Goal: Information Seeking & Learning: Compare options

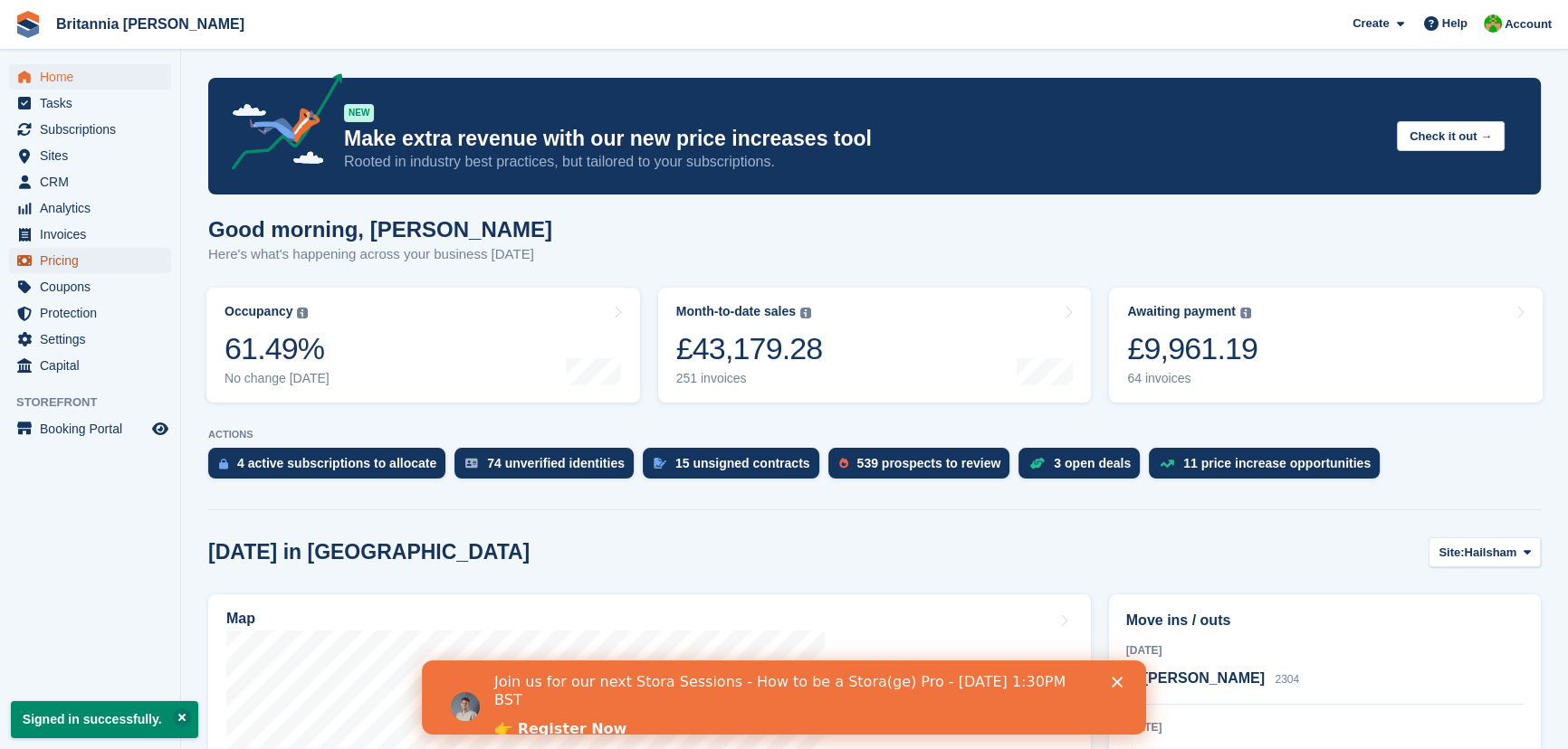
click at [66, 263] on span "Pricing" at bounding box center [93, 261] width 109 height 25
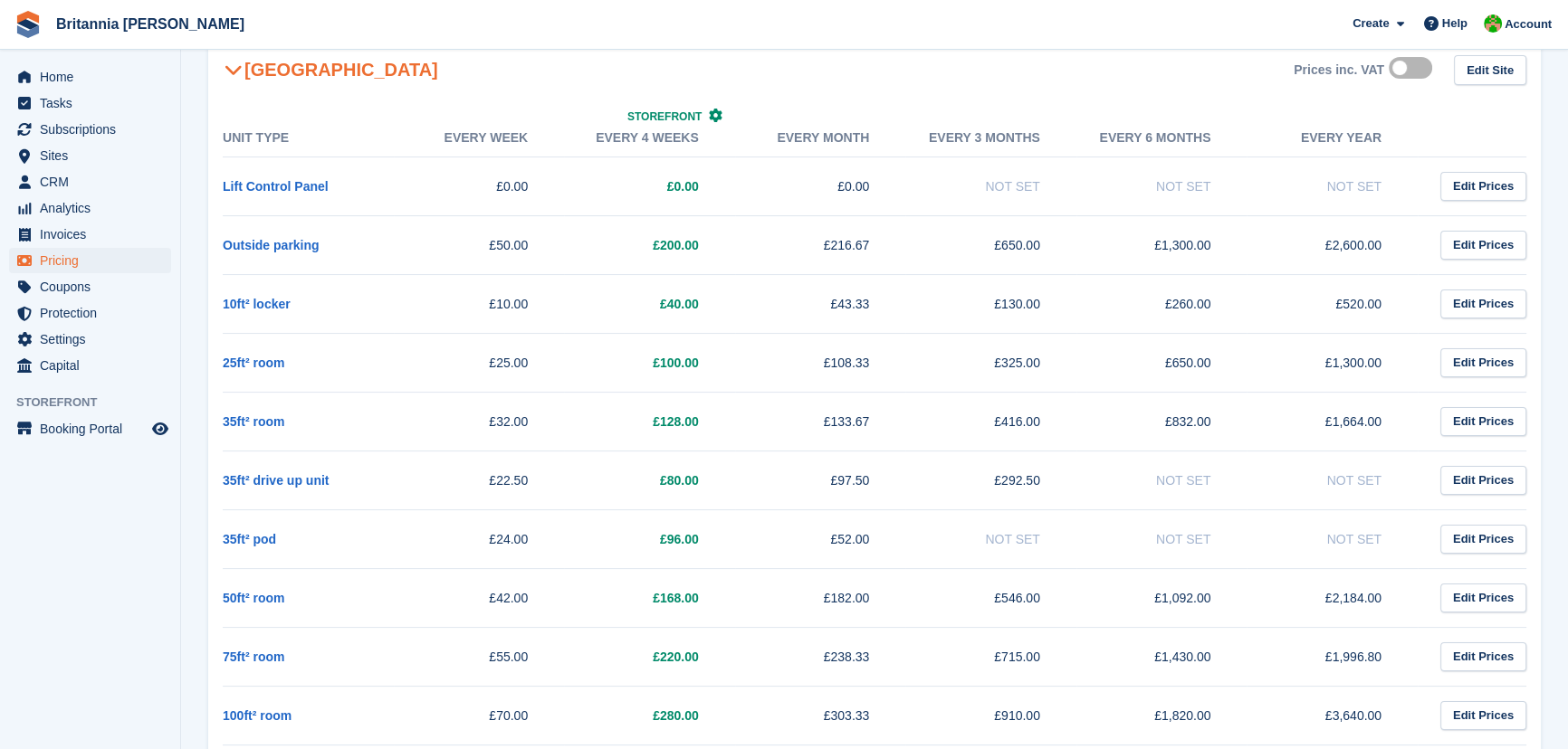
scroll to position [576, 0]
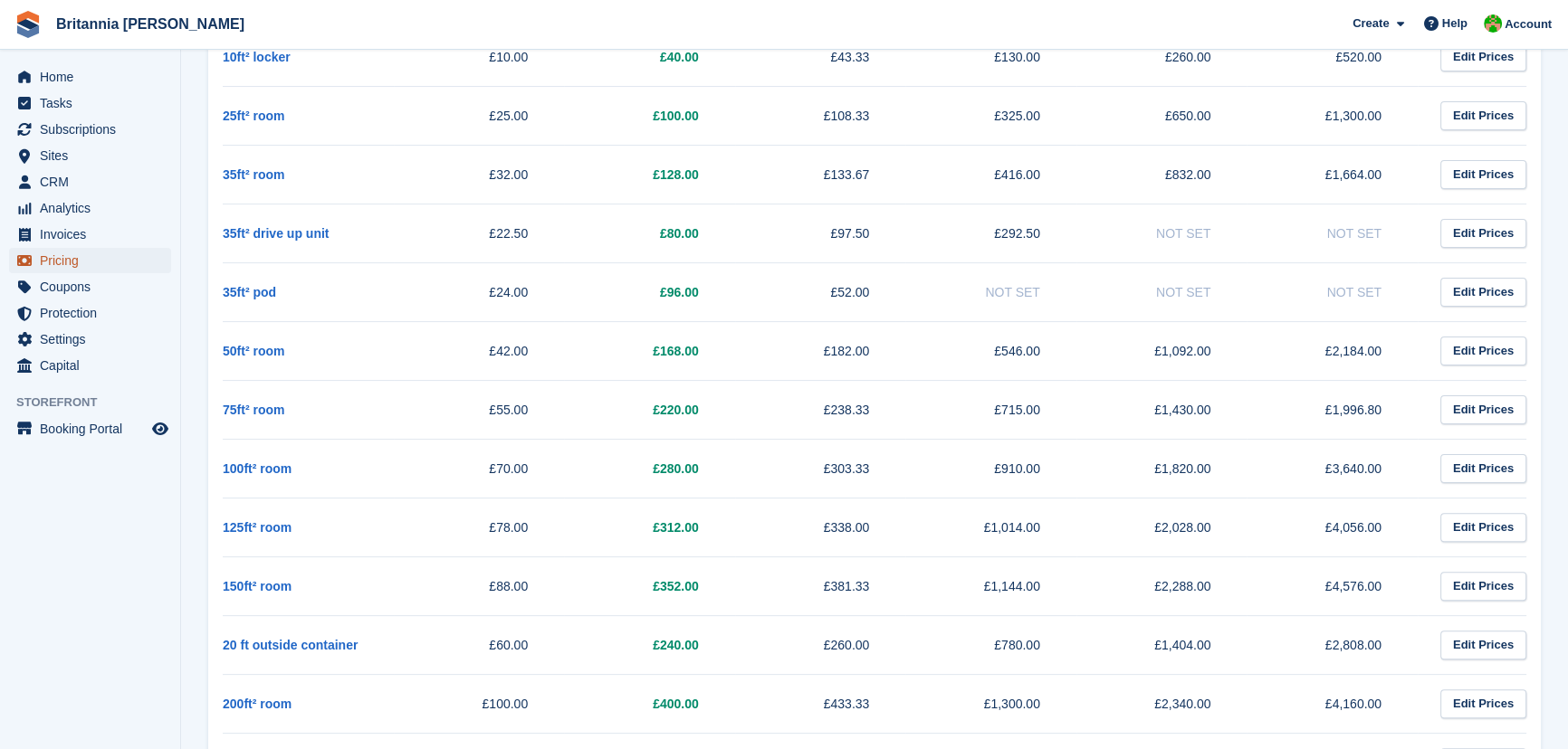
click at [65, 260] on span "Pricing" at bounding box center [93, 261] width 109 height 25
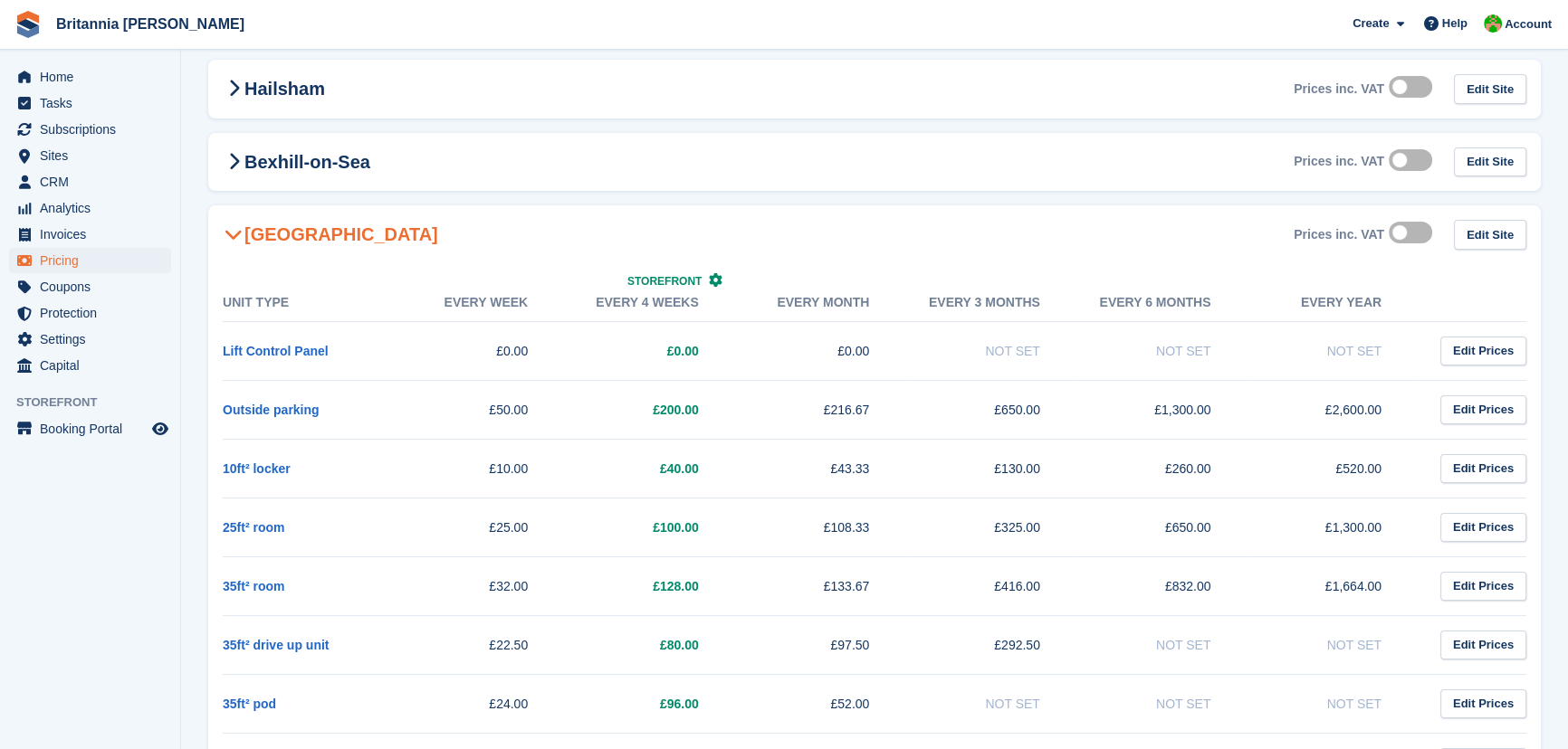
scroll to position [0, 0]
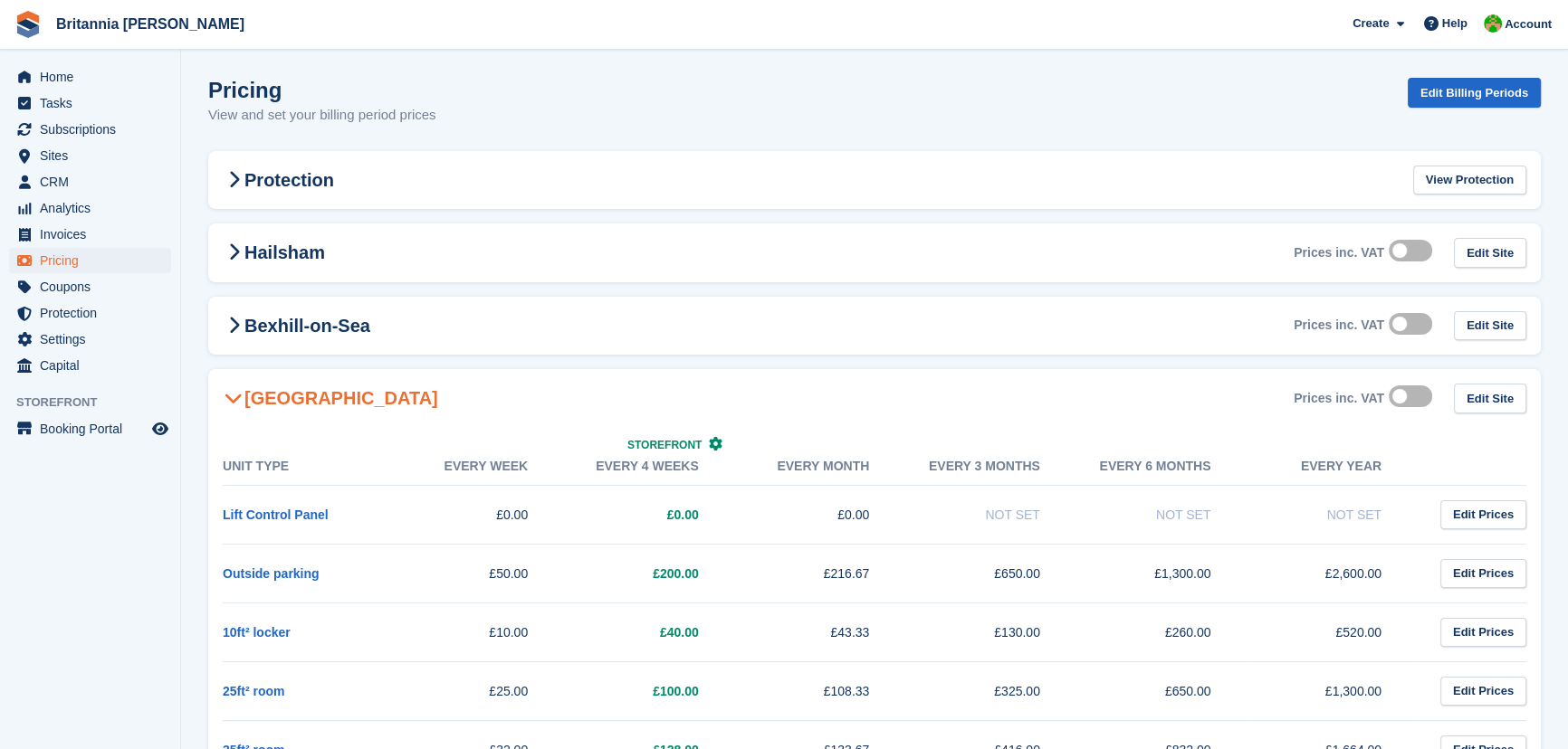
click at [233, 394] on icon at bounding box center [233, 398] width 18 height 18
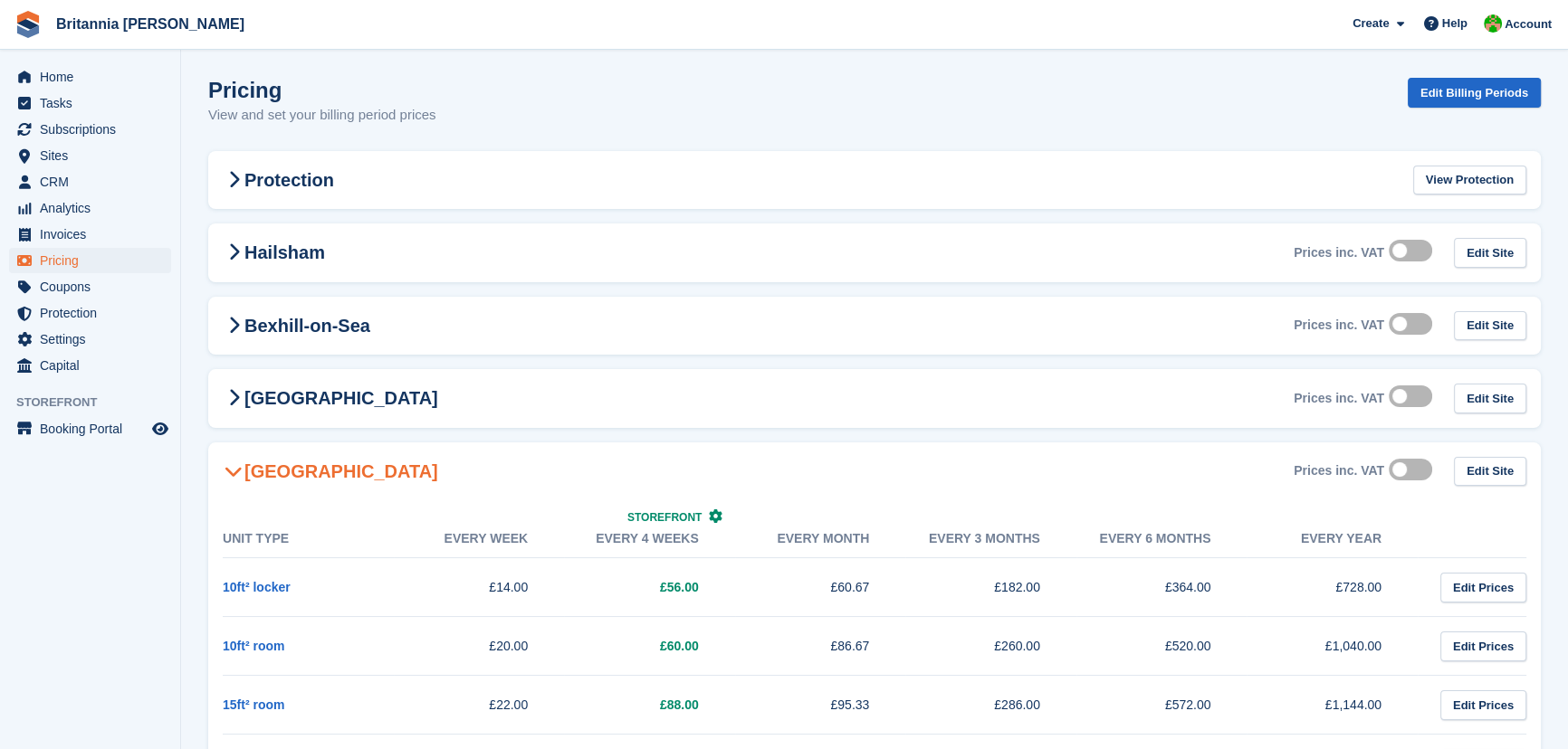
click at [257, 469] on h2 "[GEOGRAPHIC_DATA]" at bounding box center [330, 472] width 216 height 22
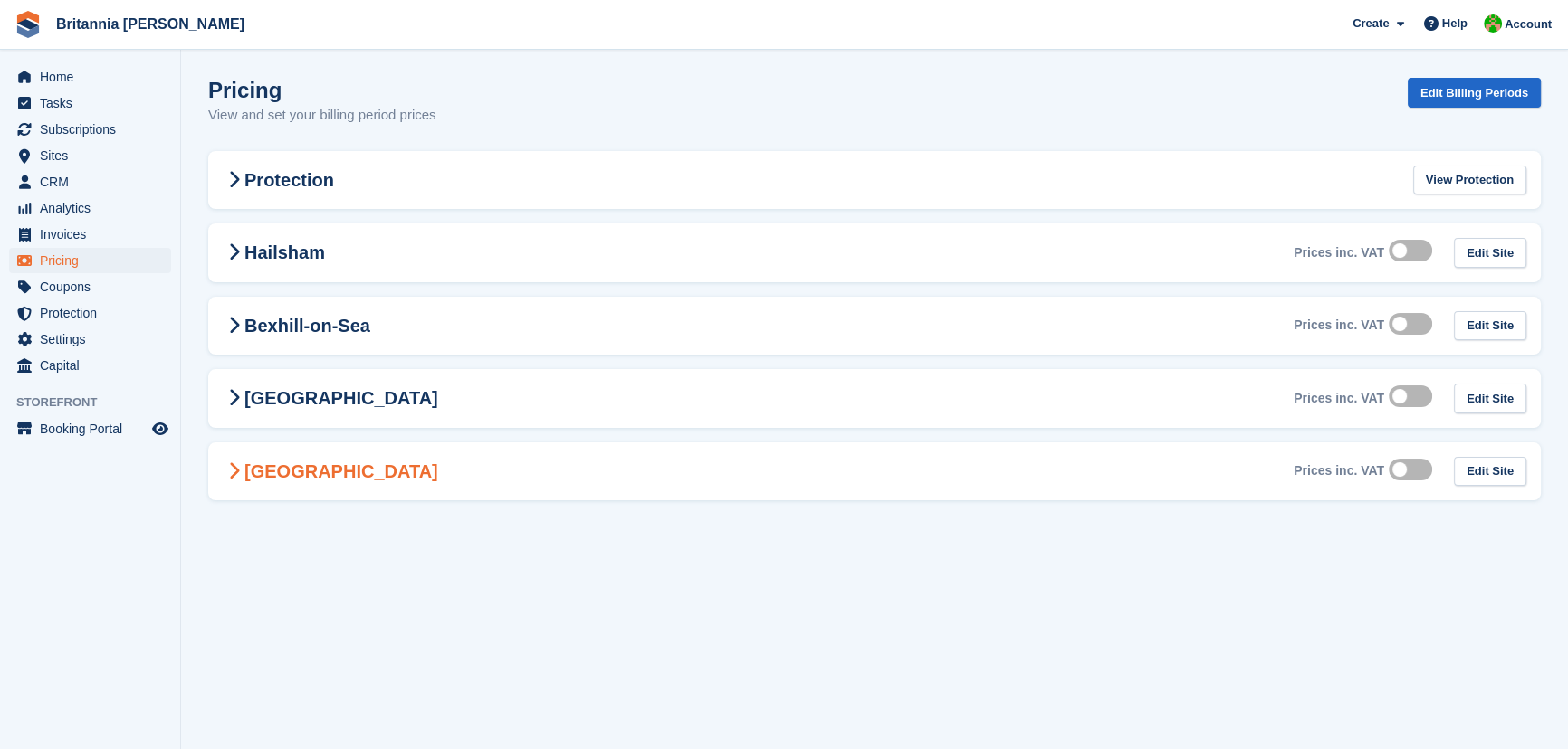
click at [266, 461] on h2 "[GEOGRAPHIC_DATA]" at bounding box center [330, 472] width 216 height 22
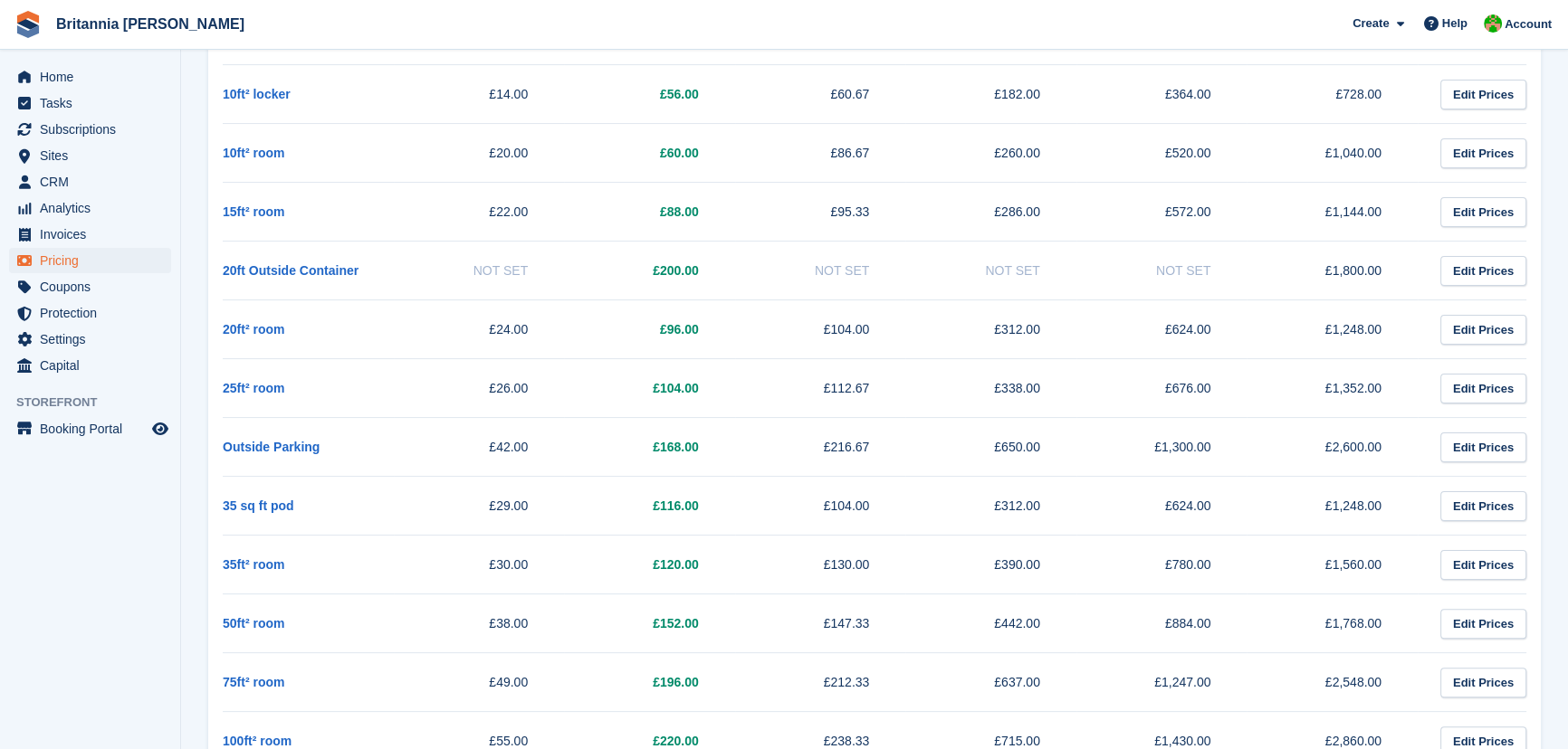
scroll to position [576, 0]
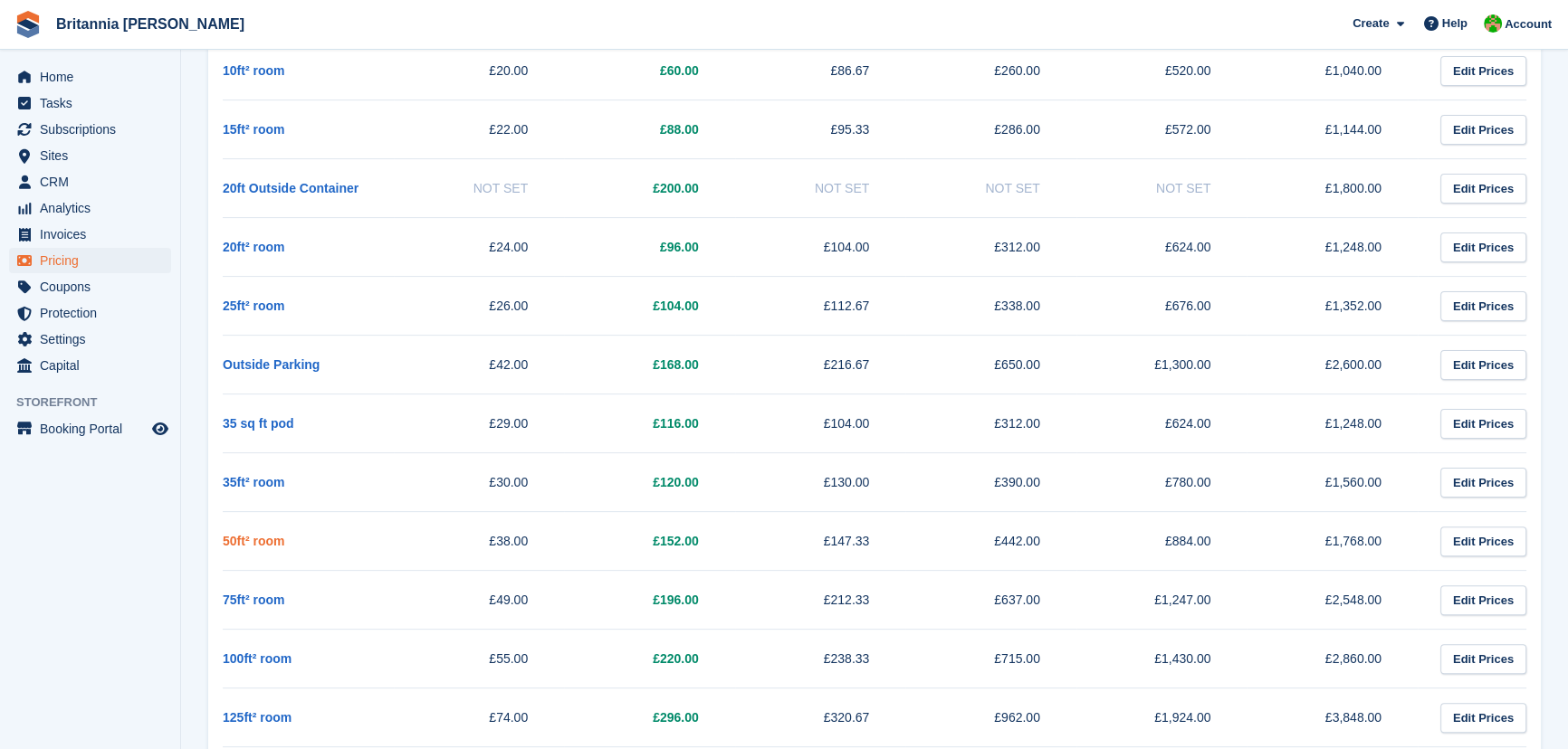
click at [248, 537] on link "50ft² room" at bounding box center [253, 541] width 62 height 14
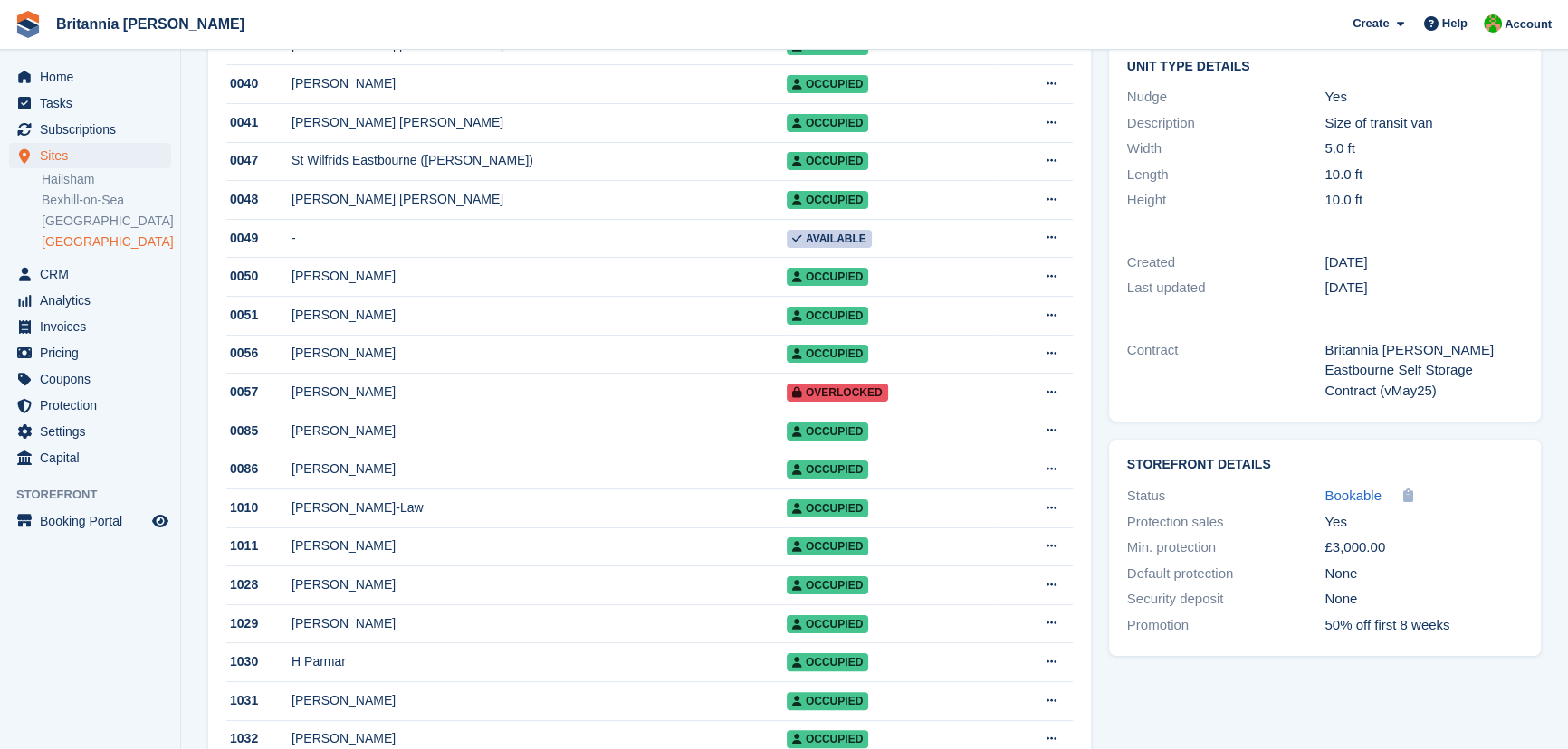
scroll to position [328, 0]
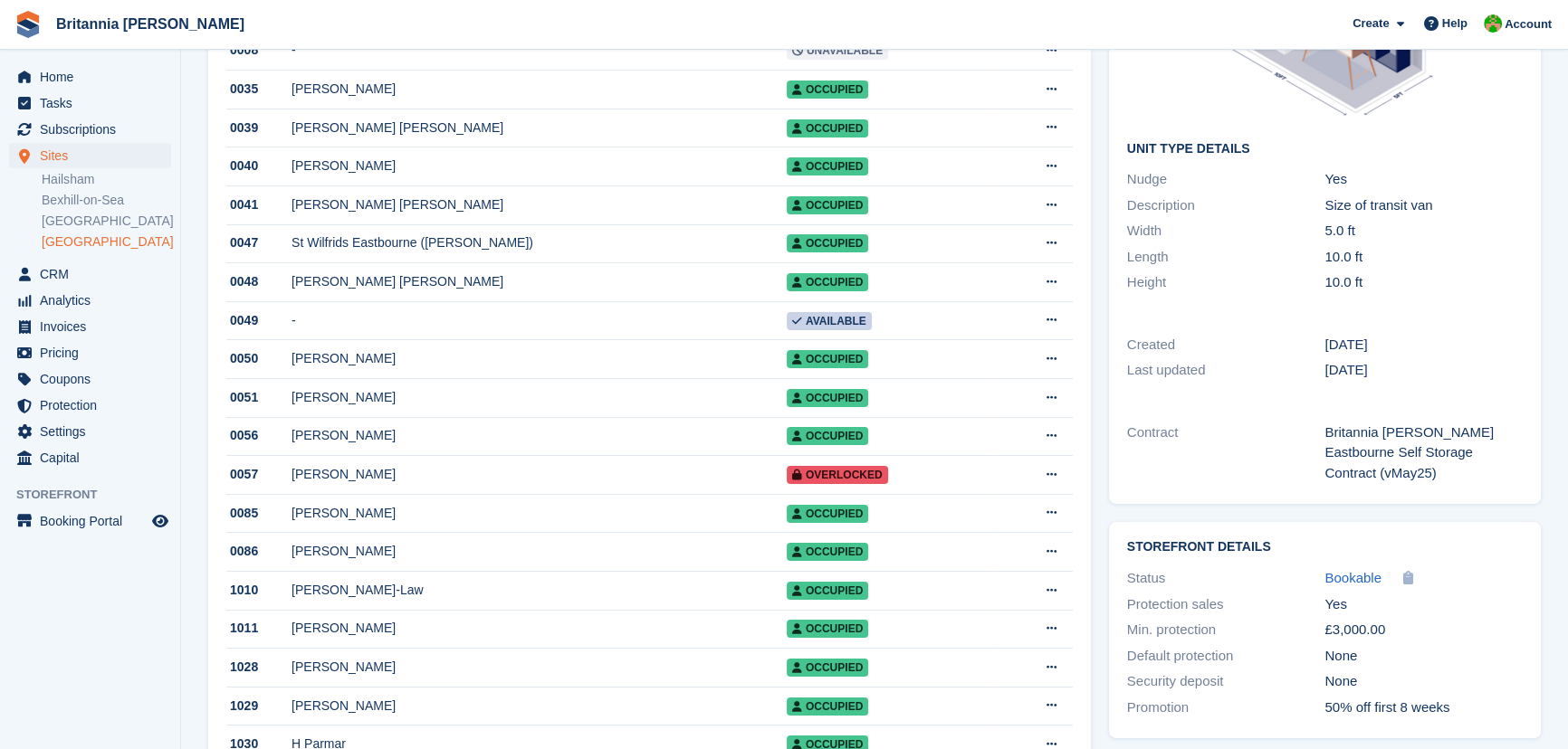
click at [72, 242] on link "[GEOGRAPHIC_DATA]" at bounding box center [106, 243] width 129 height 17
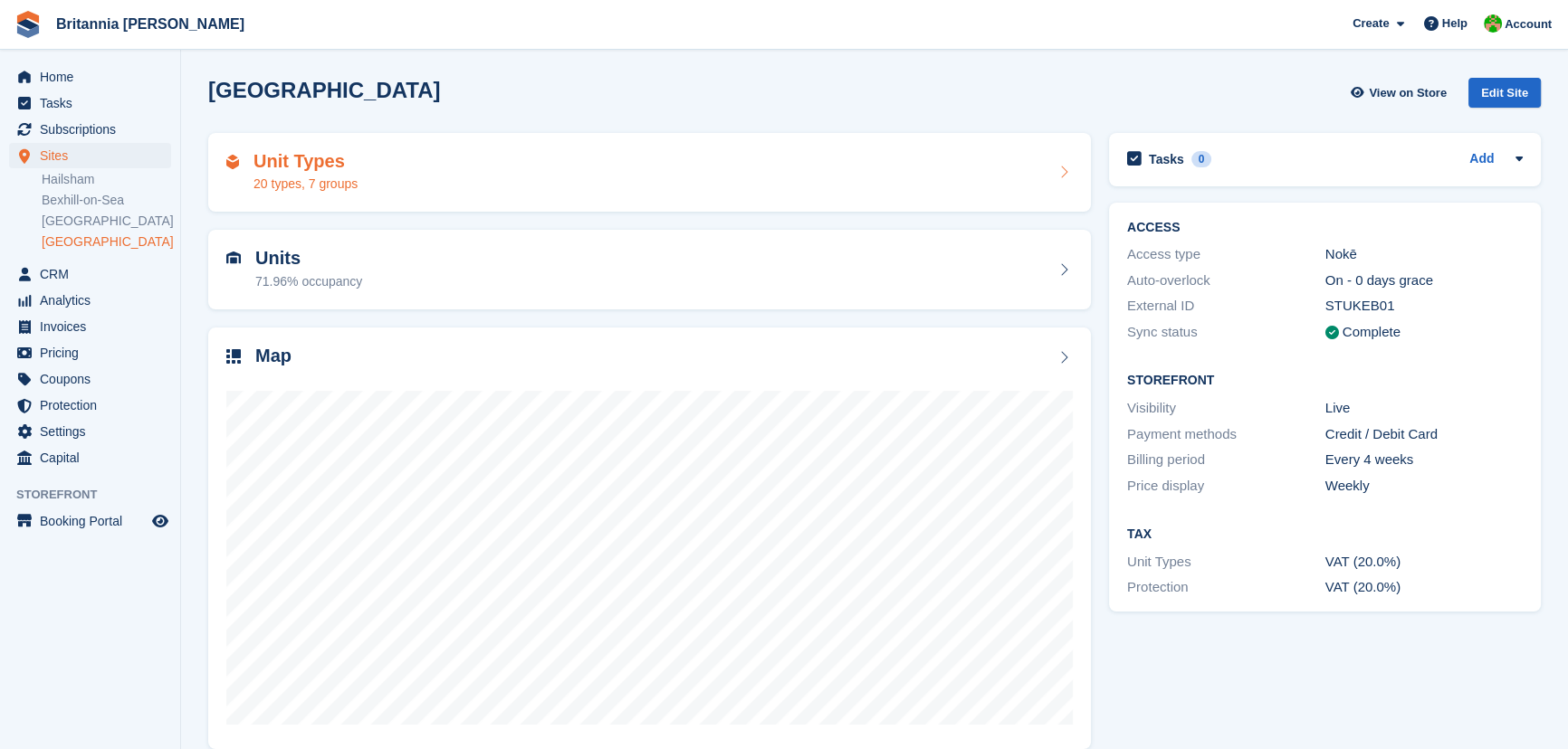
click at [293, 179] on div "20 types, 7 groups" at bounding box center [305, 184] width 104 height 19
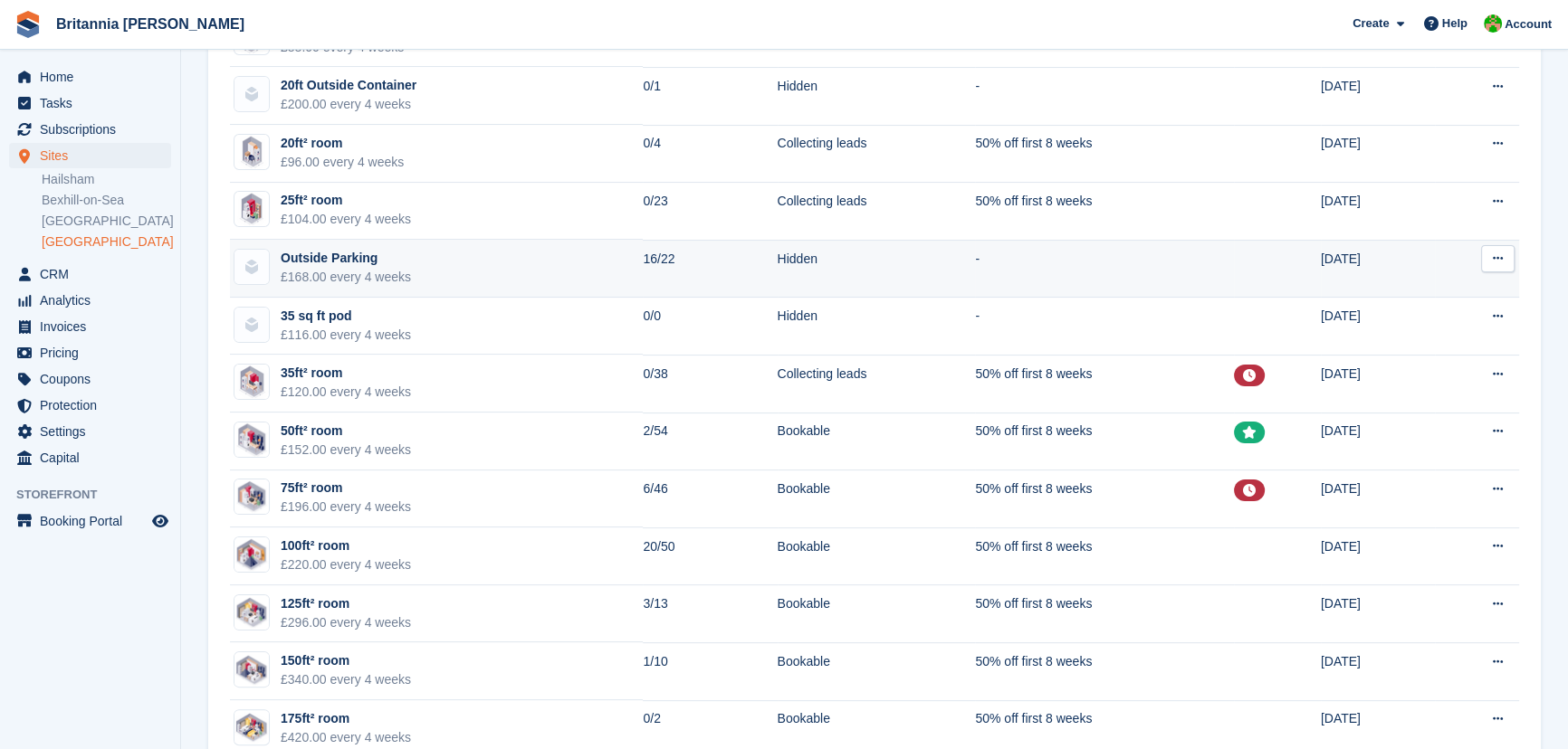
scroll to position [493, 0]
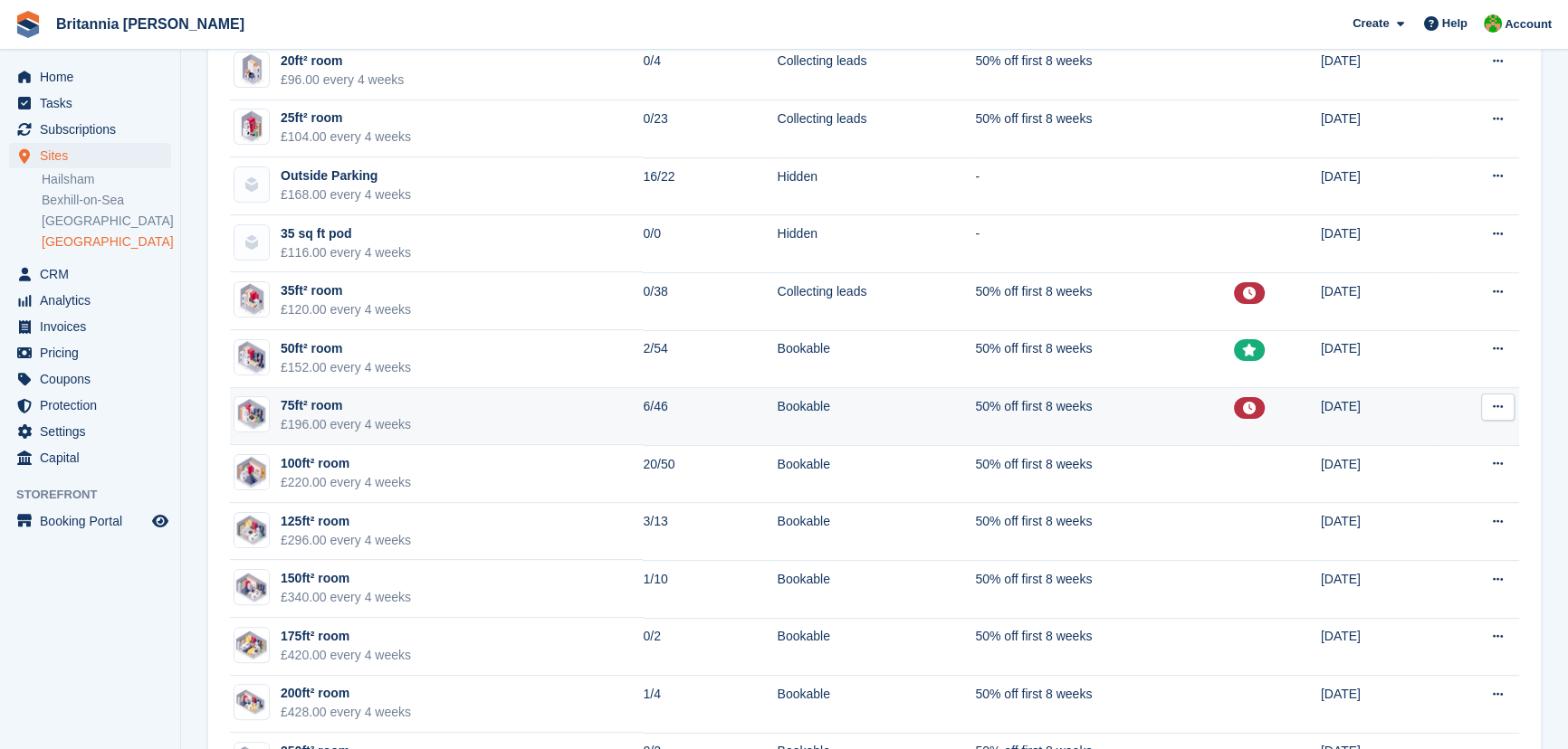
click at [451, 407] on td "75ft² room £196.00 every 4 weeks" at bounding box center [436, 417] width 413 height 58
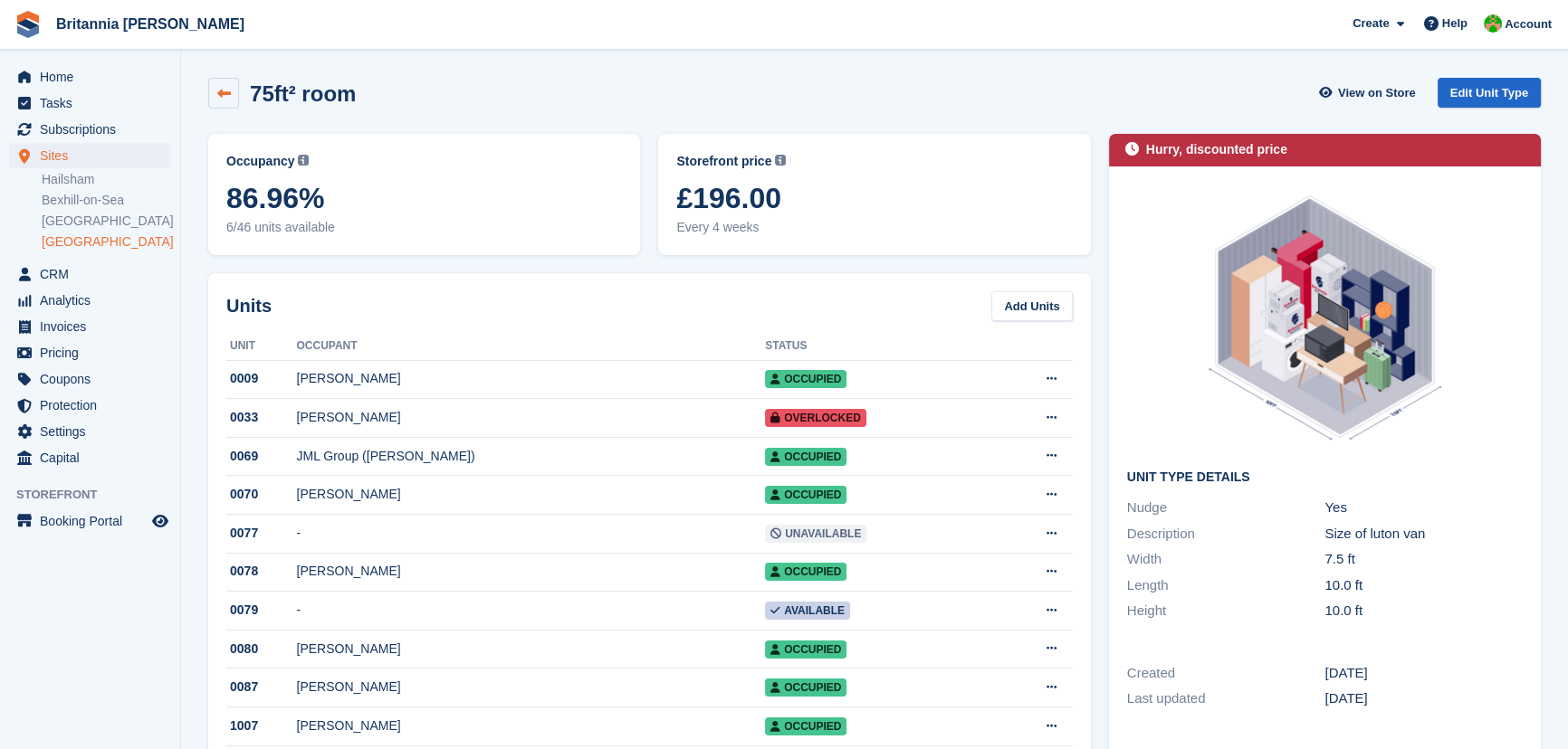
click at [232, 95] on link at bounding box center [223, 93] width 31 height 31
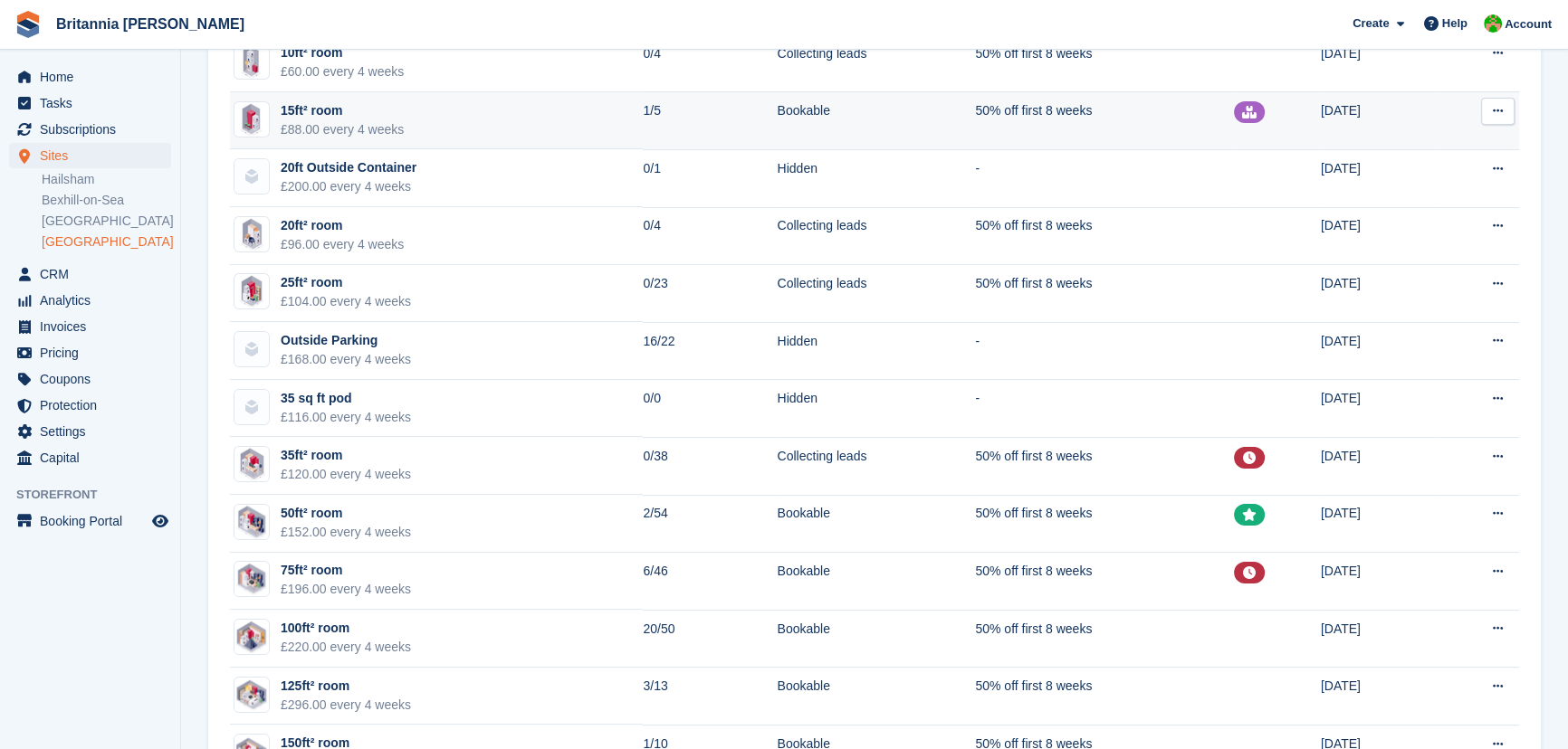
scroll to position [493, 0]
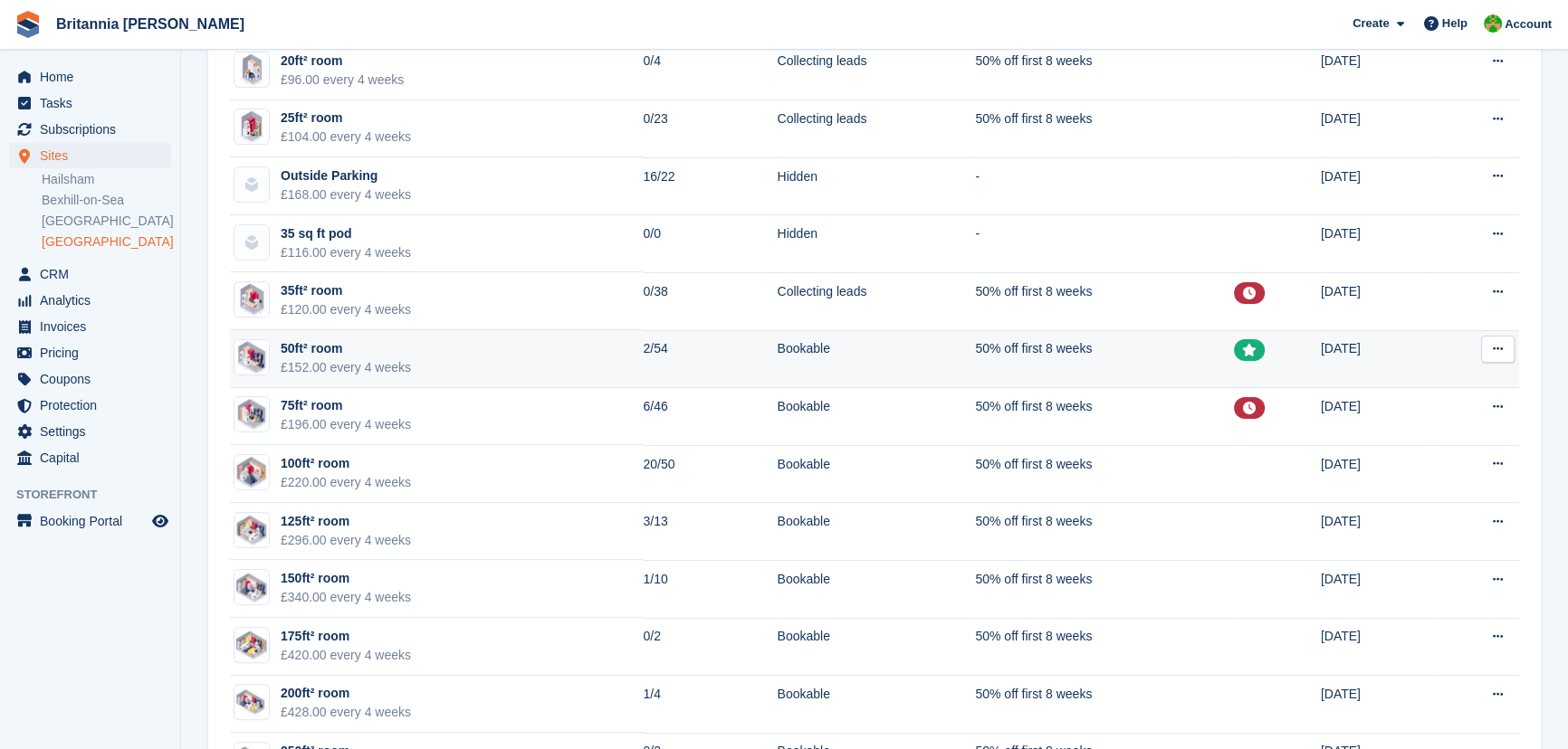
click at [307, 358] on div "£152.00 every 4 weeks" at bounding box center [345, 368] width 130 height 19
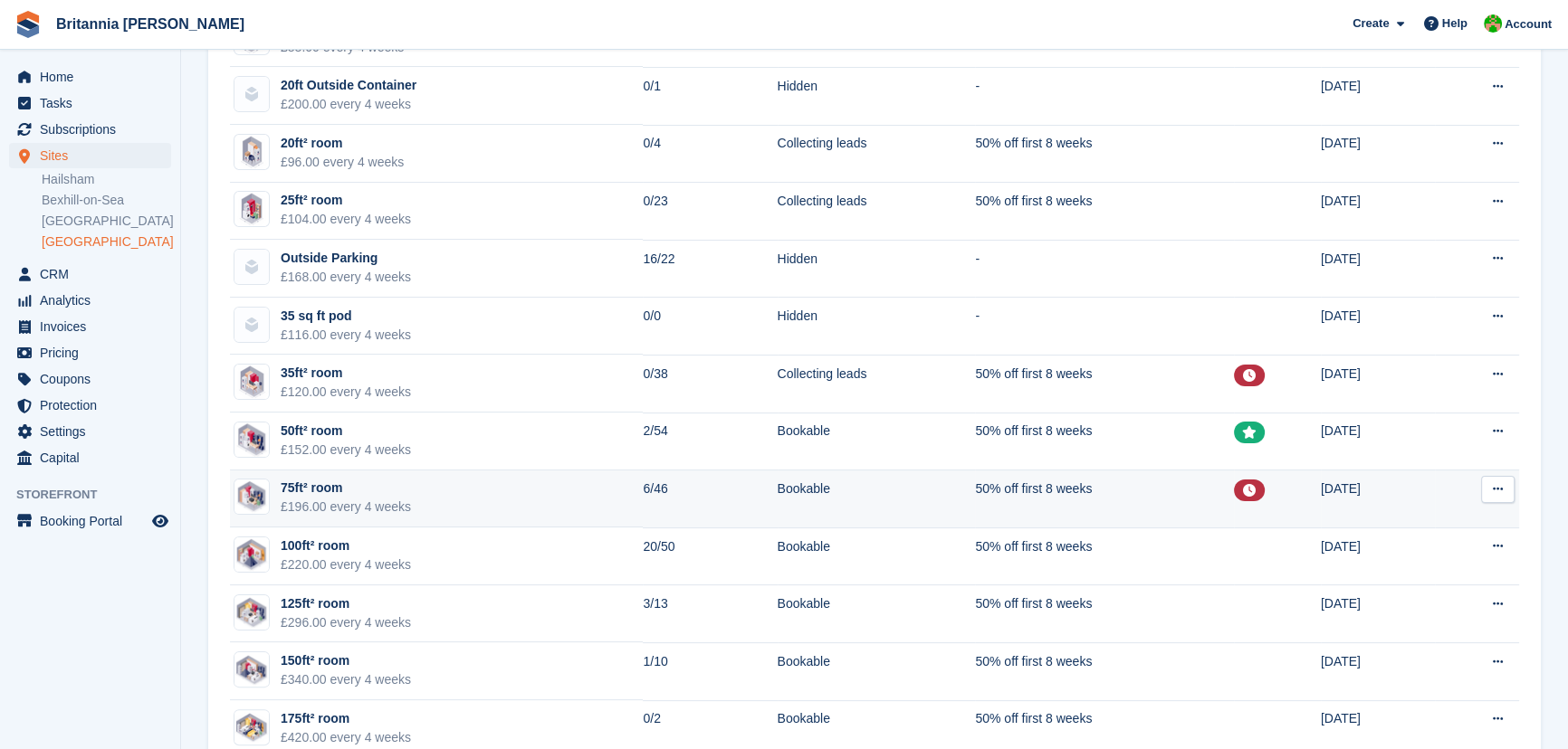
click at [412, 492] on td "75ft² room £196.00 every 4 weeks" at bounding box center [436, 500] width 413 height 58
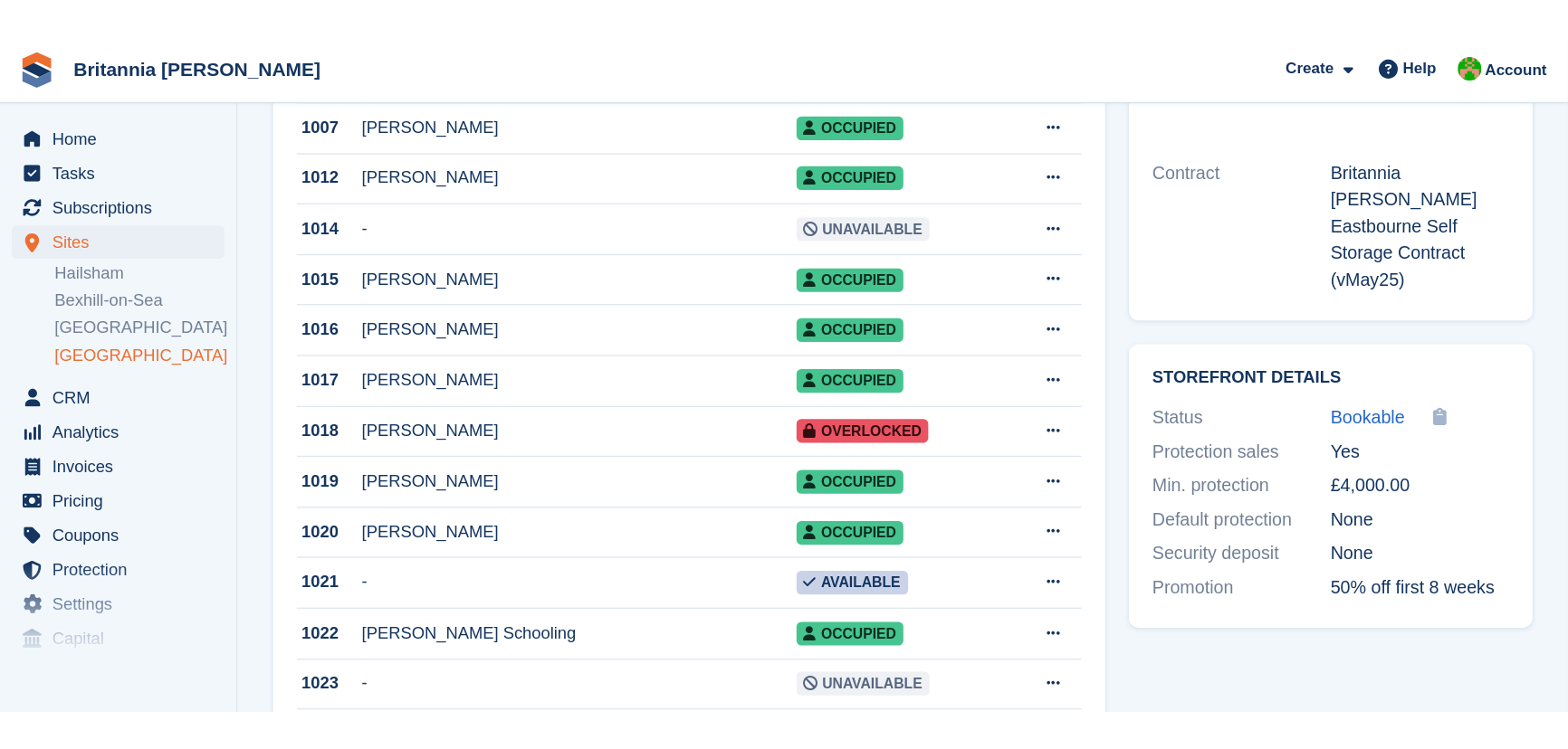
scroll to position [493, 0]
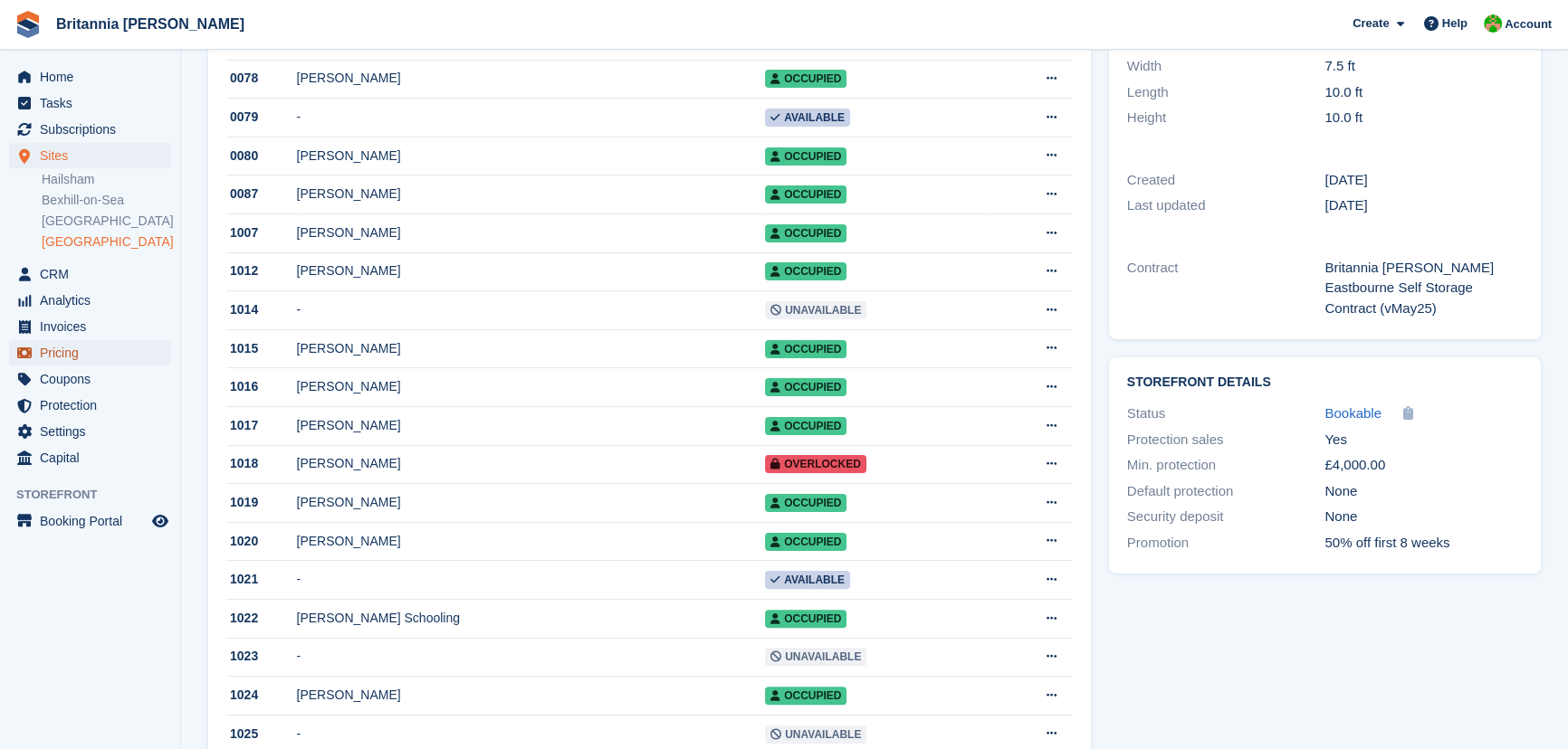
click at [73, 350] on span "Pricing" at bounding box center [93, 352] width 109 height 25
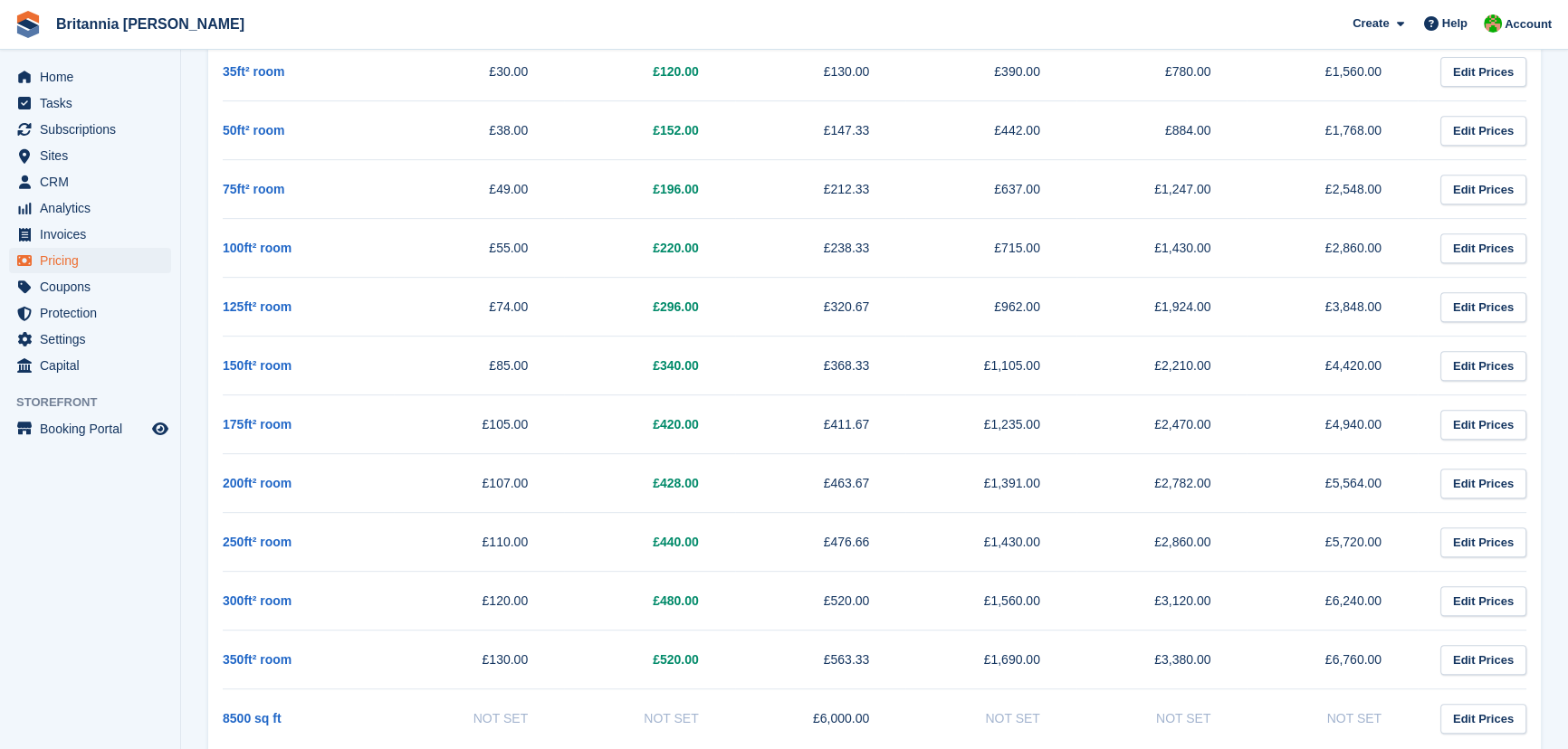
scroll to position [905, 0]
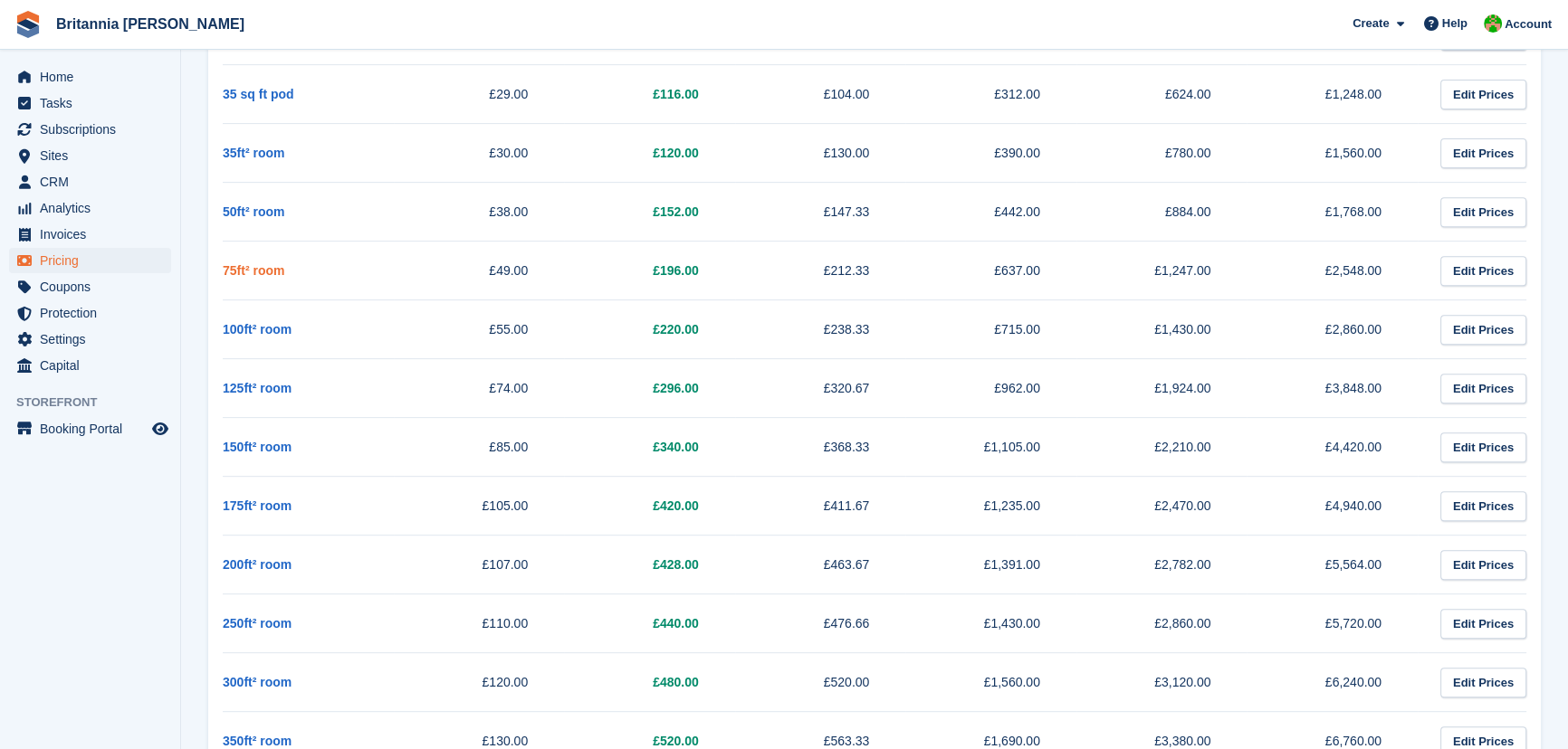
click at [250, 271] on link "75ft² room" at bounding box center [253, 271] width 62 height 14
